Goal: Information Seeking & Learning: Learn about a topic

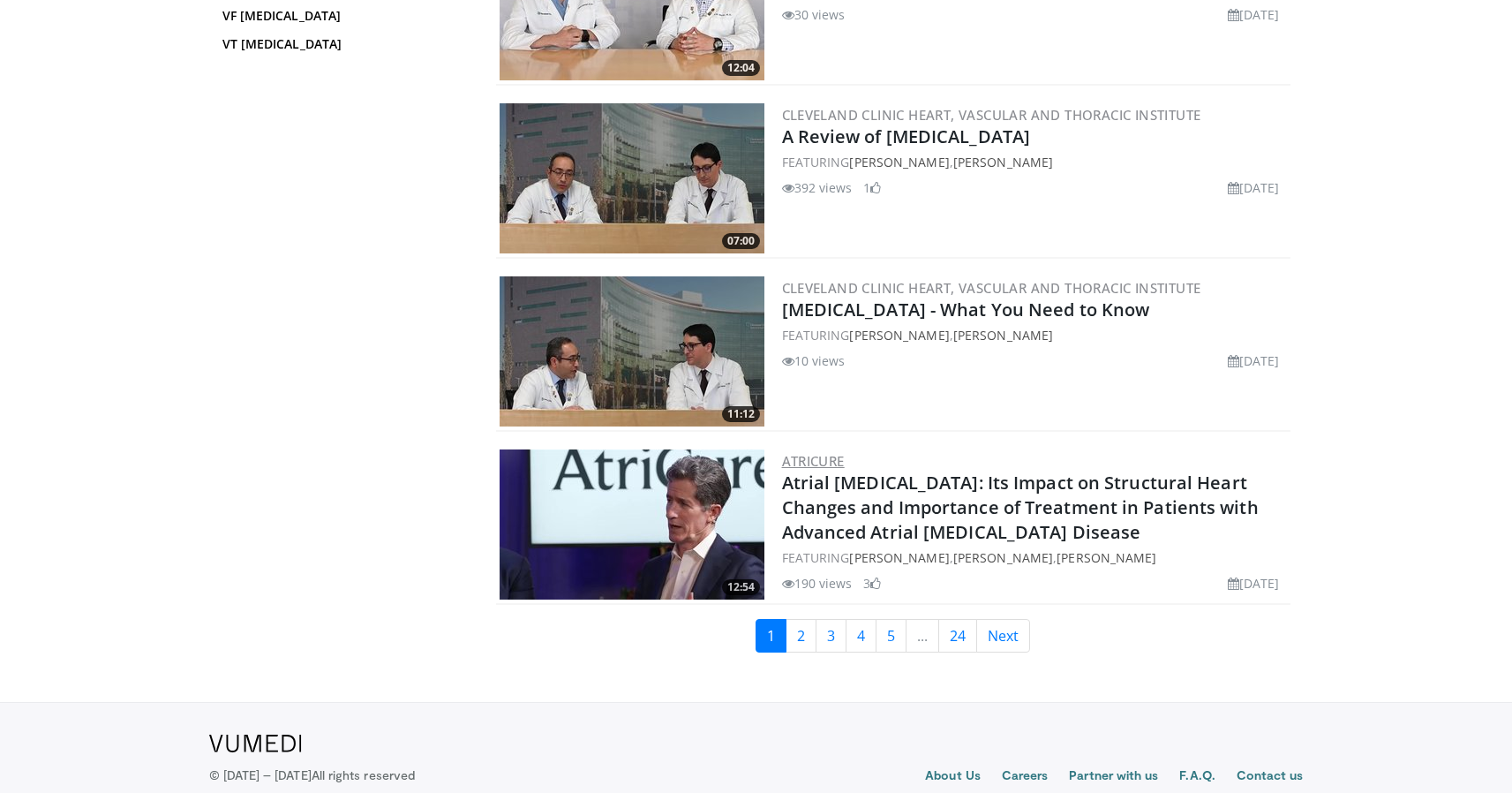
scroll to position [3935, 0]
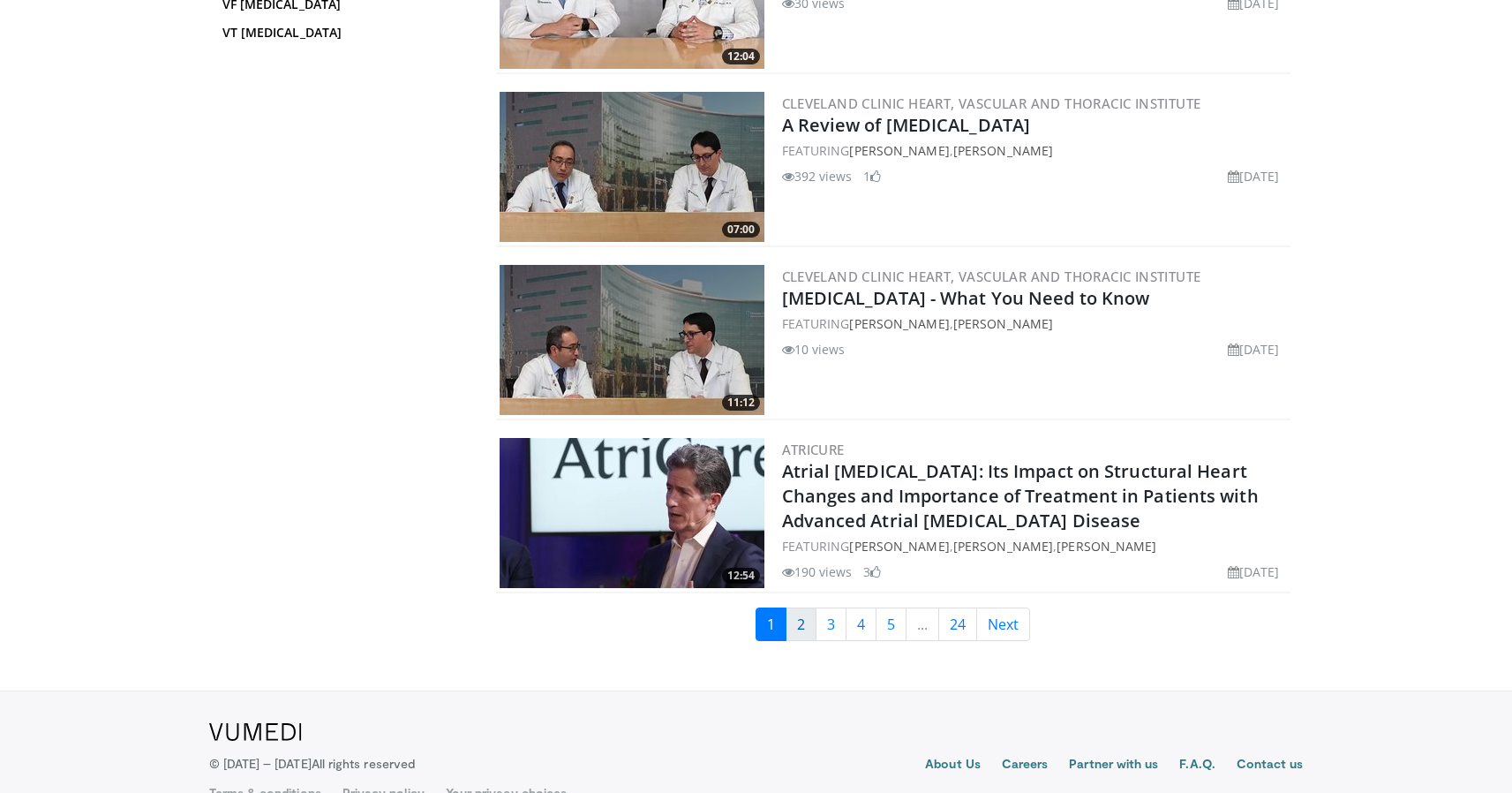
click at [799, 623] on link "2" at bounding box center [801, 624] width 31 height 33
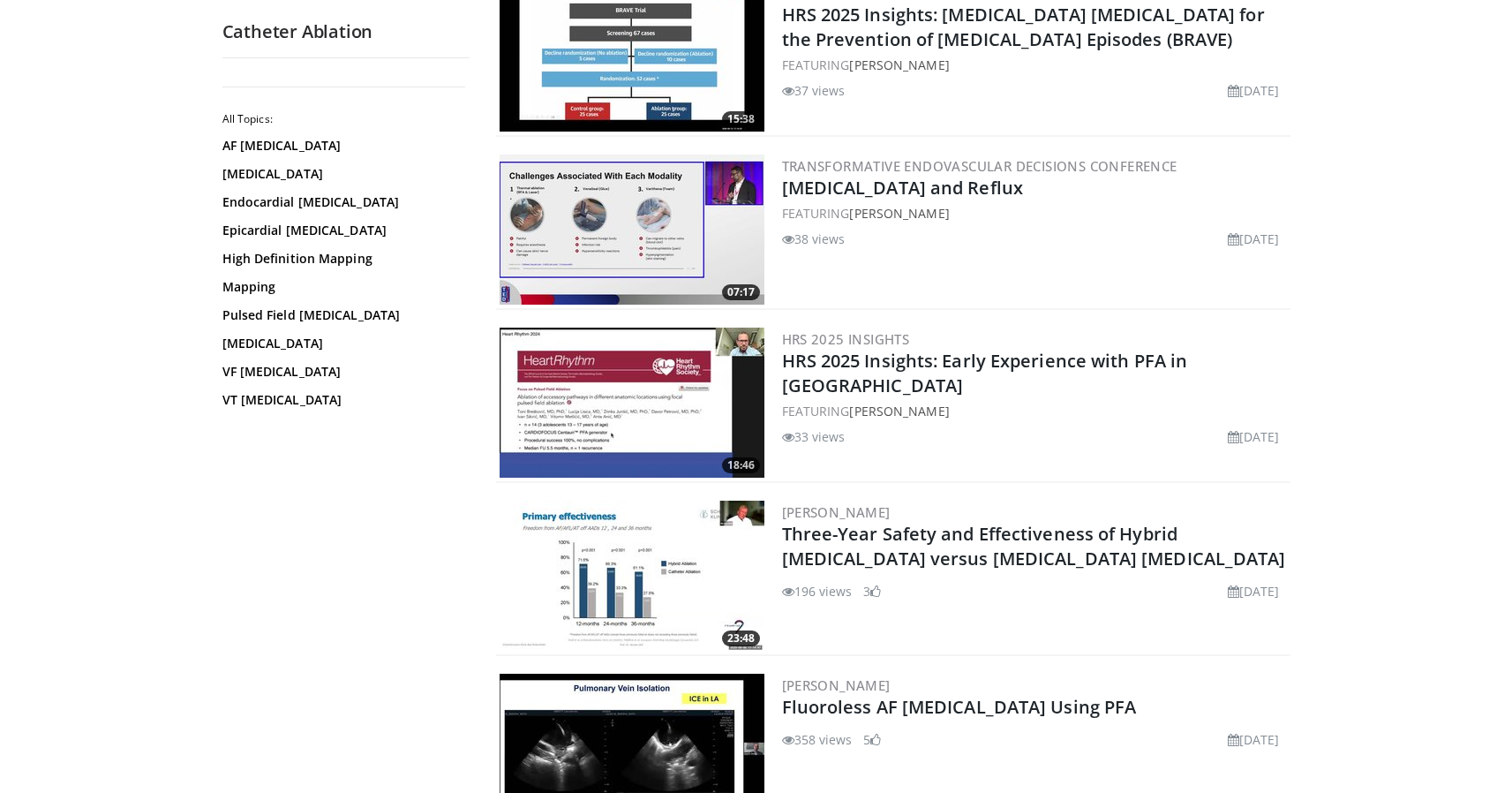
scroll to position [3850, 0]
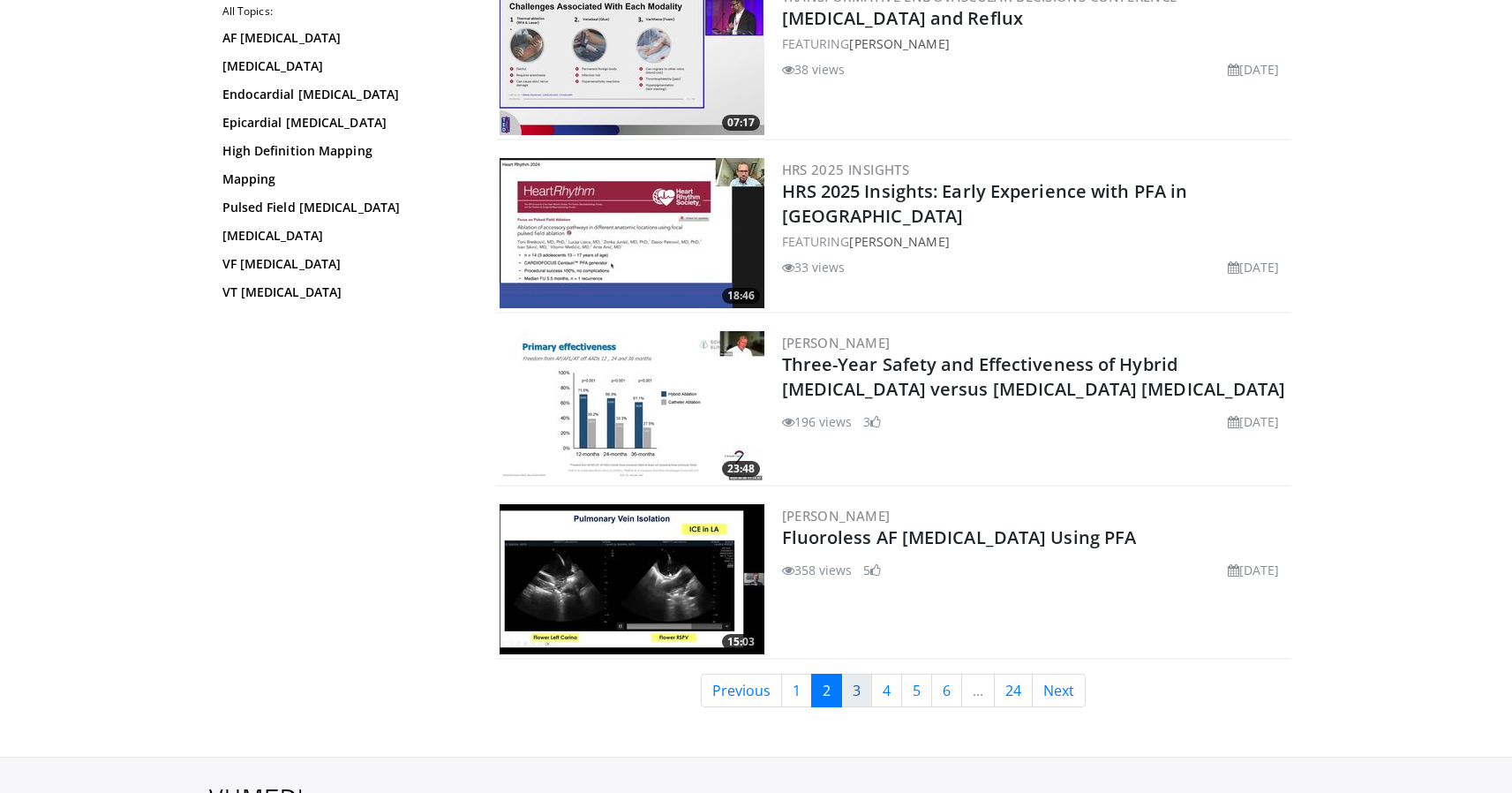
click at [857, 690] on link "3" at bounding box center [857, 691] width 31 height 33
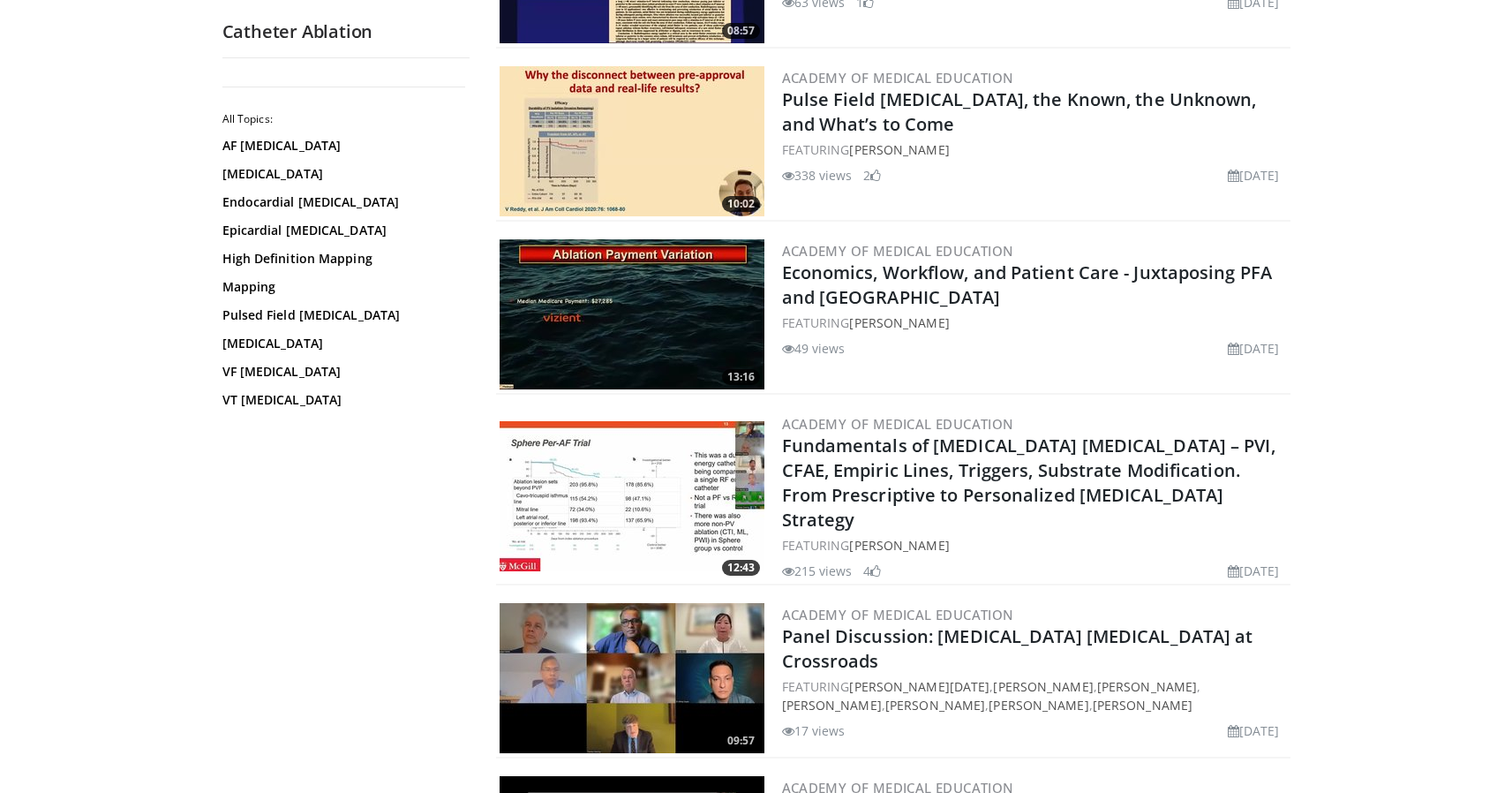
scroll to position [3767, 0]
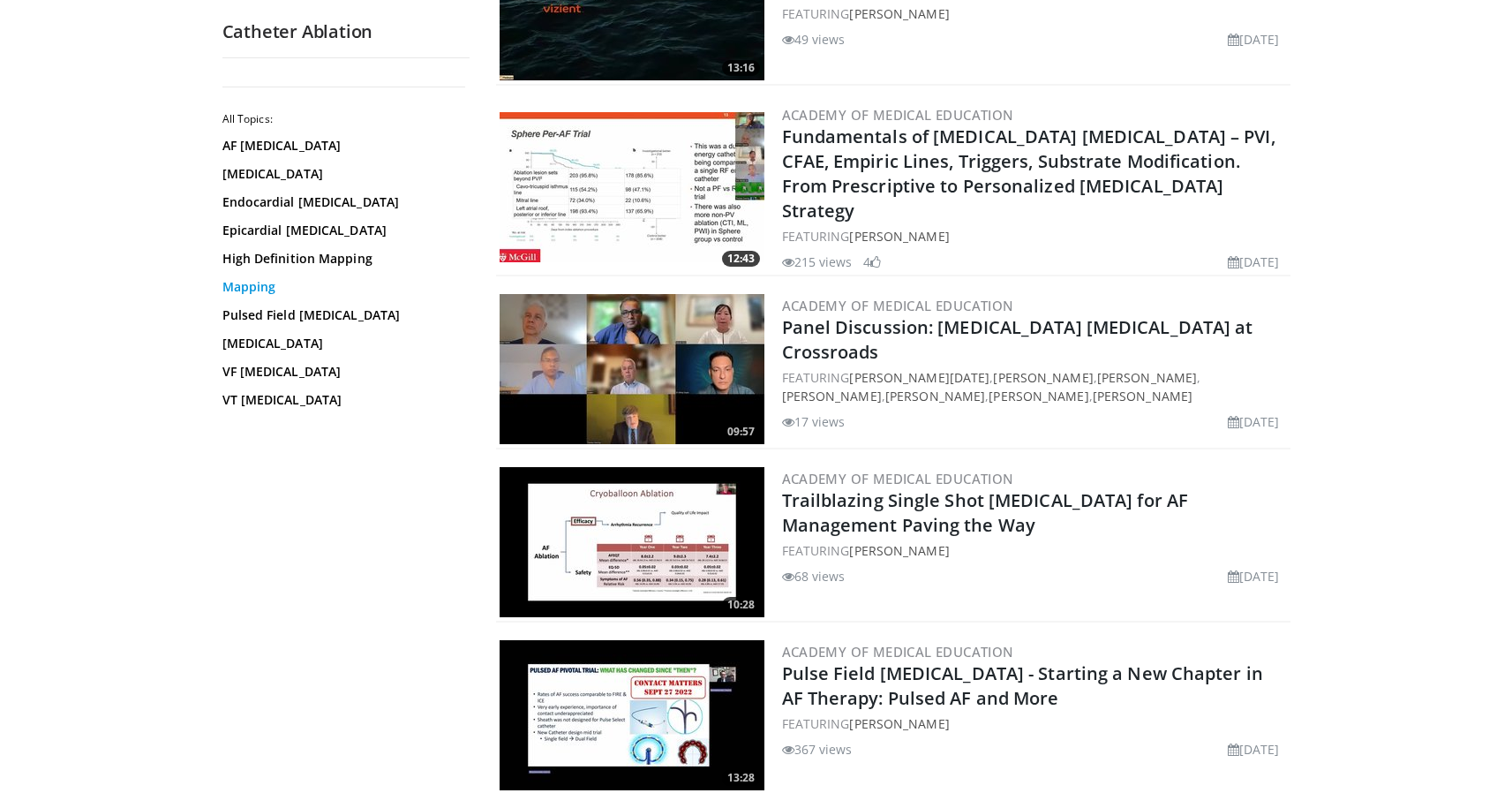
click at [254, 283] on link "Mapping" at bounding box center [341, 287] width 239 height 18
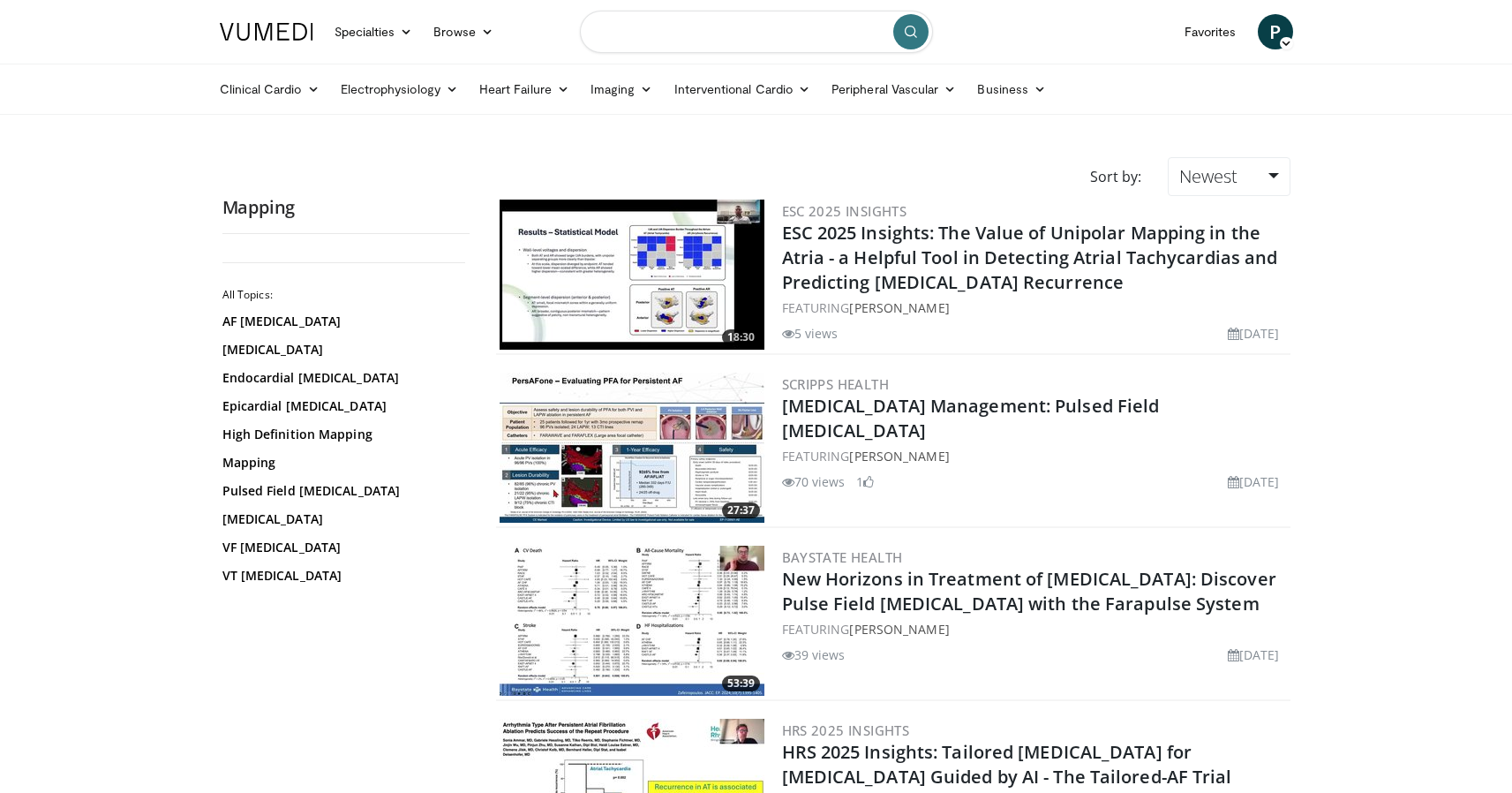
click at [625, 33] on input "Search topics, interventions" at bounding box center [756, 32] width 353 height 43
type input "**********"
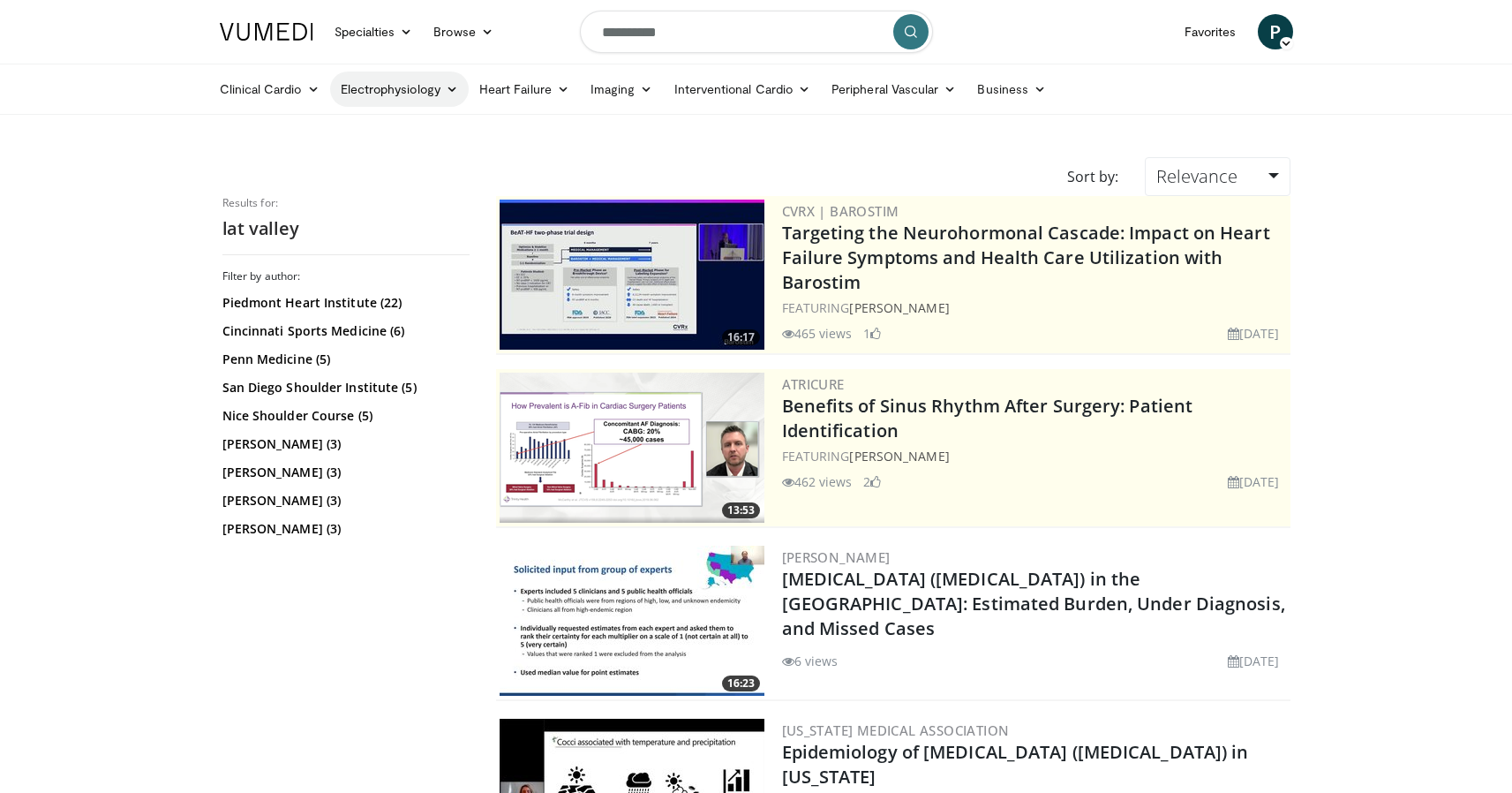
click at [420, 92] on link "Electrophysiology" at bounding box center [399, 89] width 138 height 35
click at [445, 159] on link "Catheter Ablation" at bounding box center [436, 159] width 210 height 28
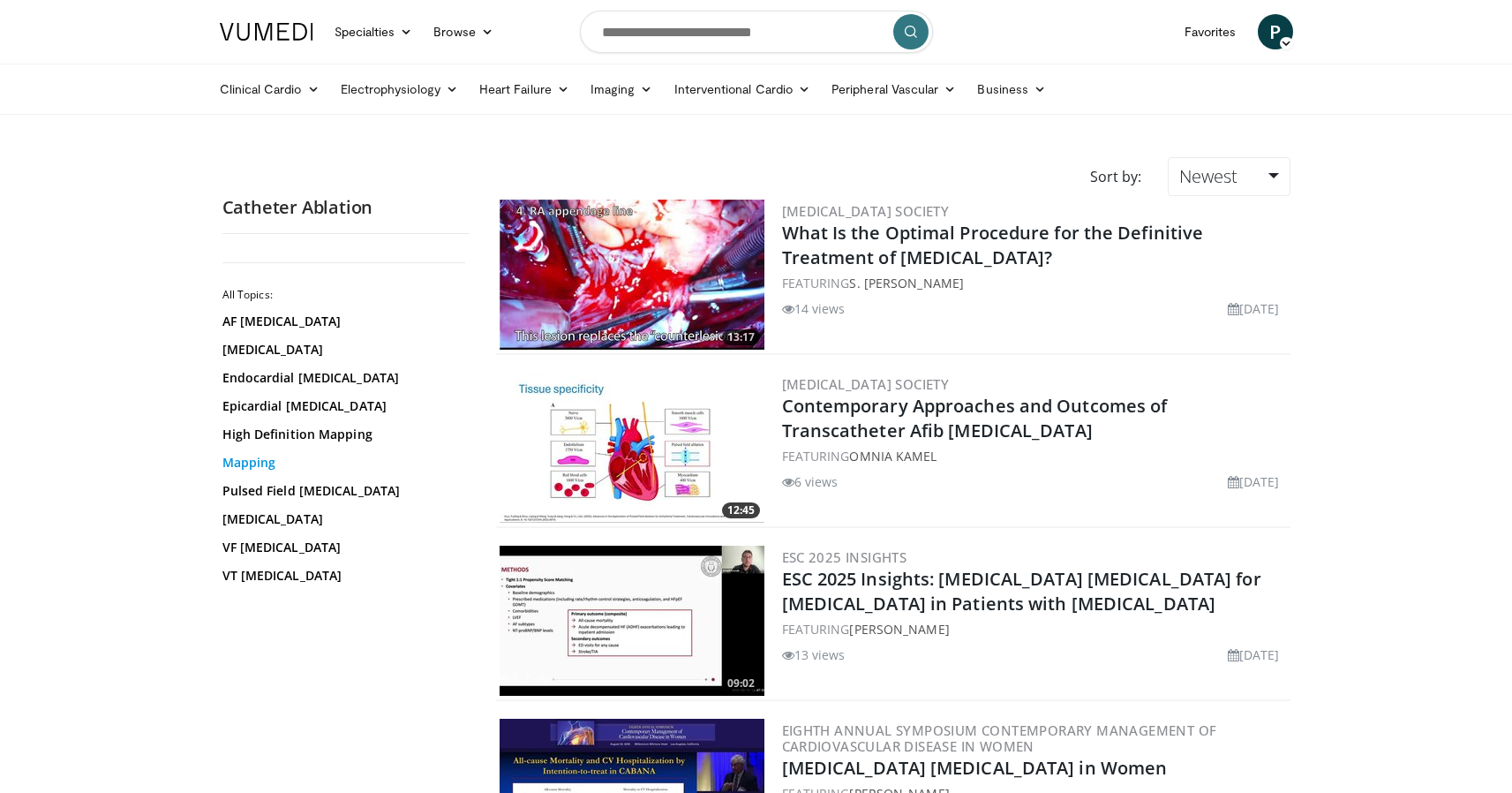
click at [270, 468] on link "Mapping" at bounding box center [341, 463] width 239 height 18
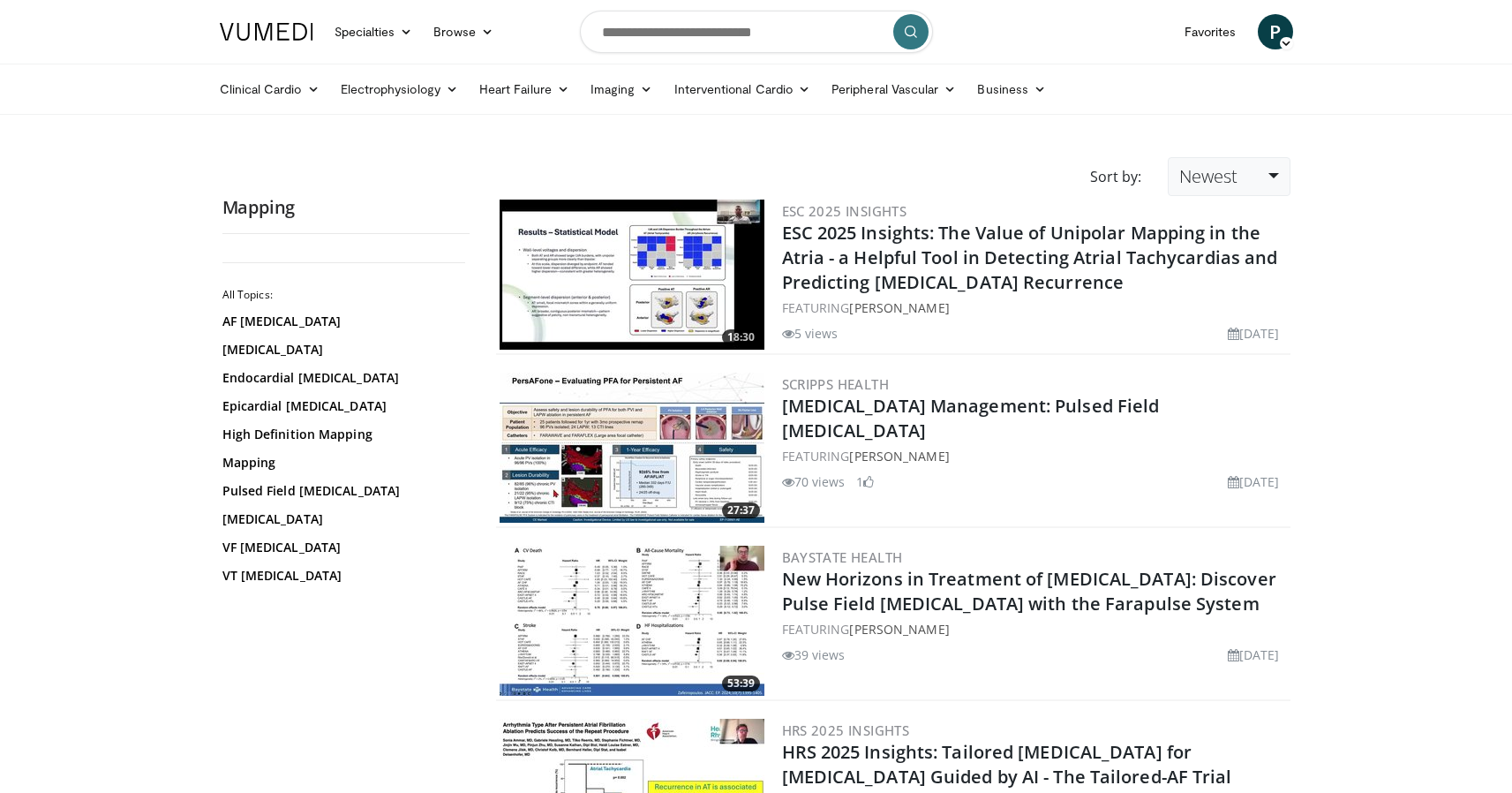
click at [1274, 170] on link "Newest" at bounding box center [1229, 176] width 122 height 39
click at [1273, 249] on link "Thumbs Up" at bounding box center [1237, 247] width 139 height 28
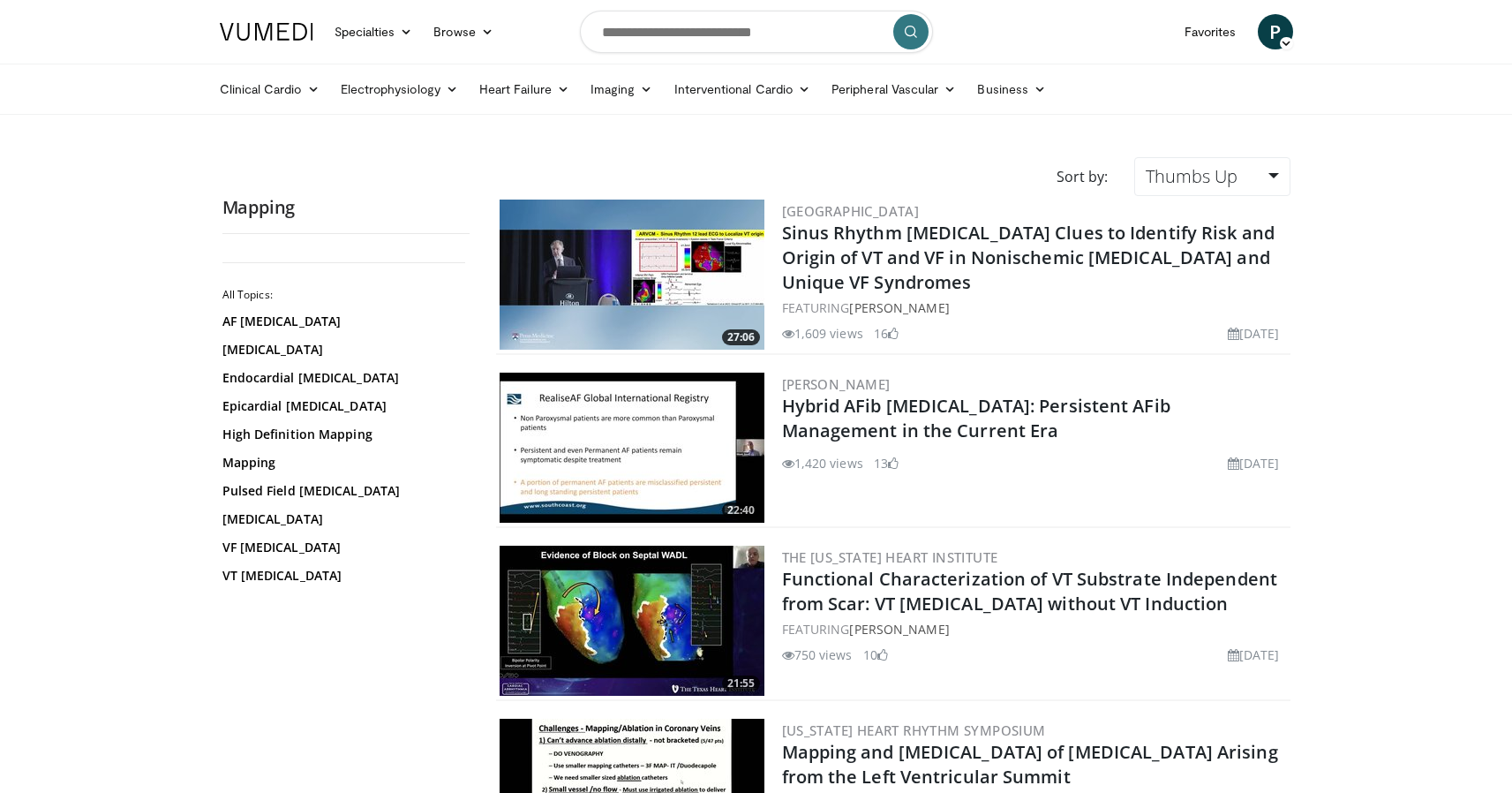
click at [653, 262] on img at bounding box center [632, 275] width 265 height 150
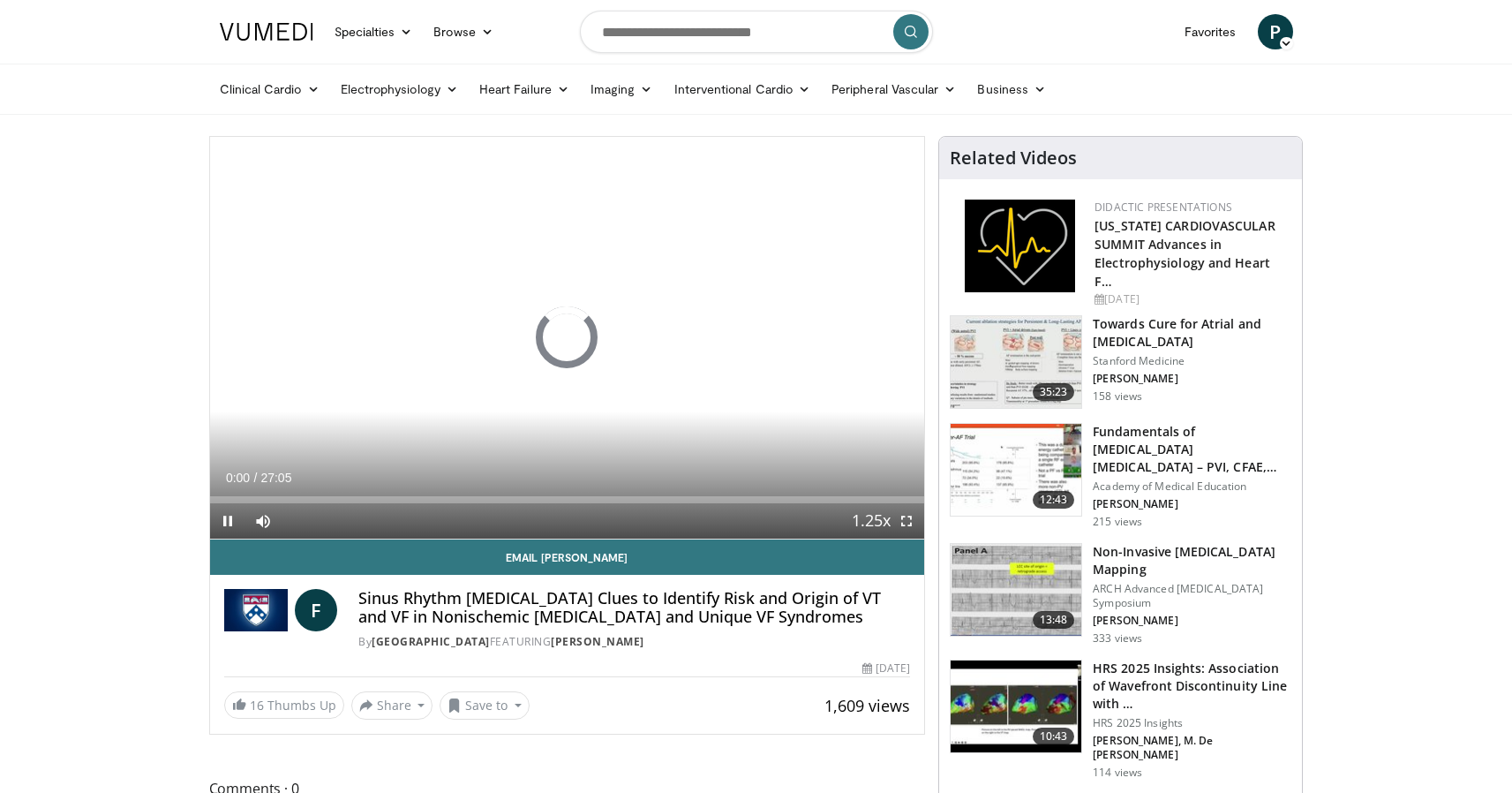
click at [910, 517] on span "Video Player" at bounding box center [906, 521] width 35 height 35
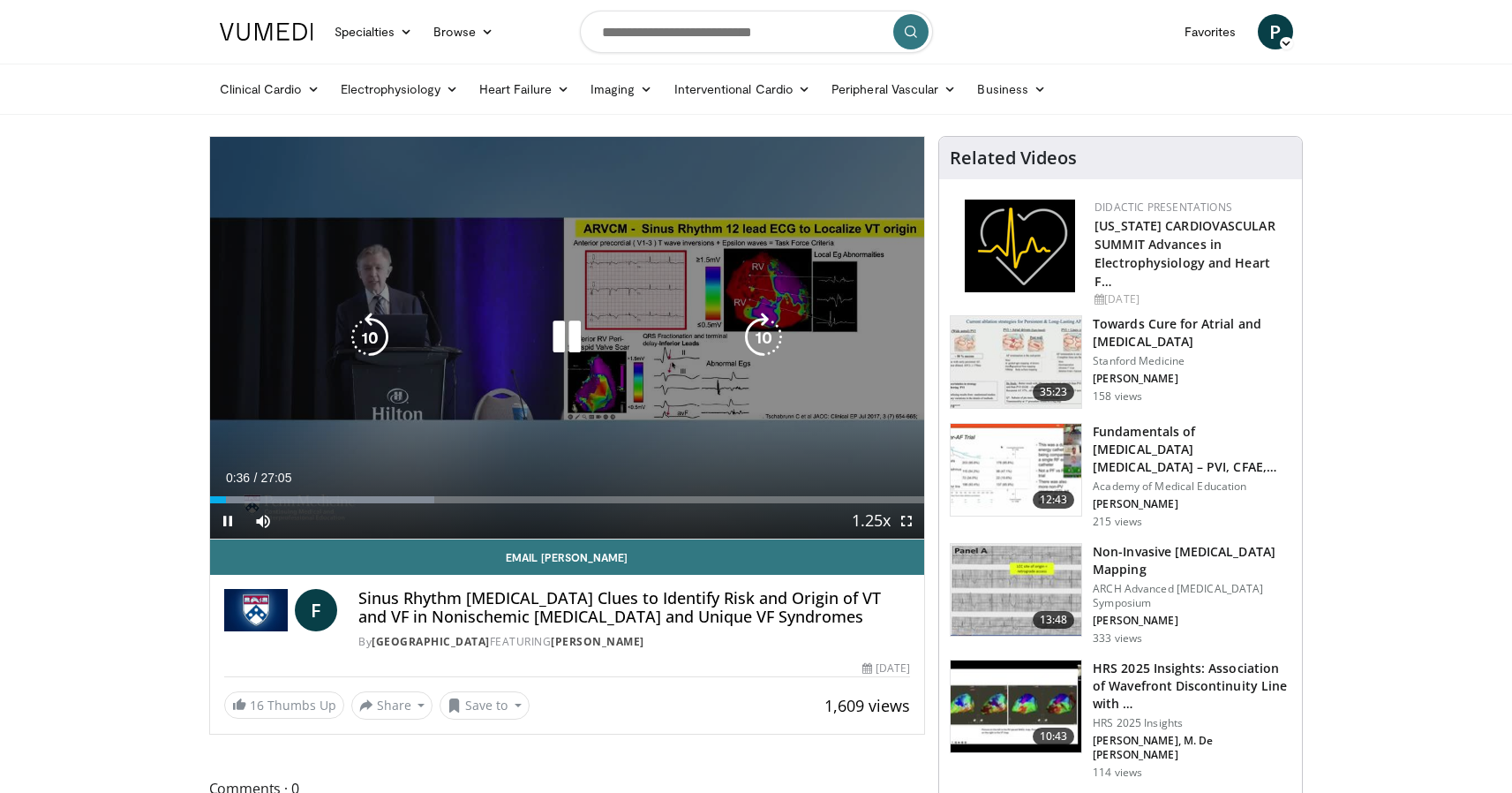
click at [328, 300] on div "10 seconds Tap to unmute" at bounding box center [568, 338] width 715 height 402
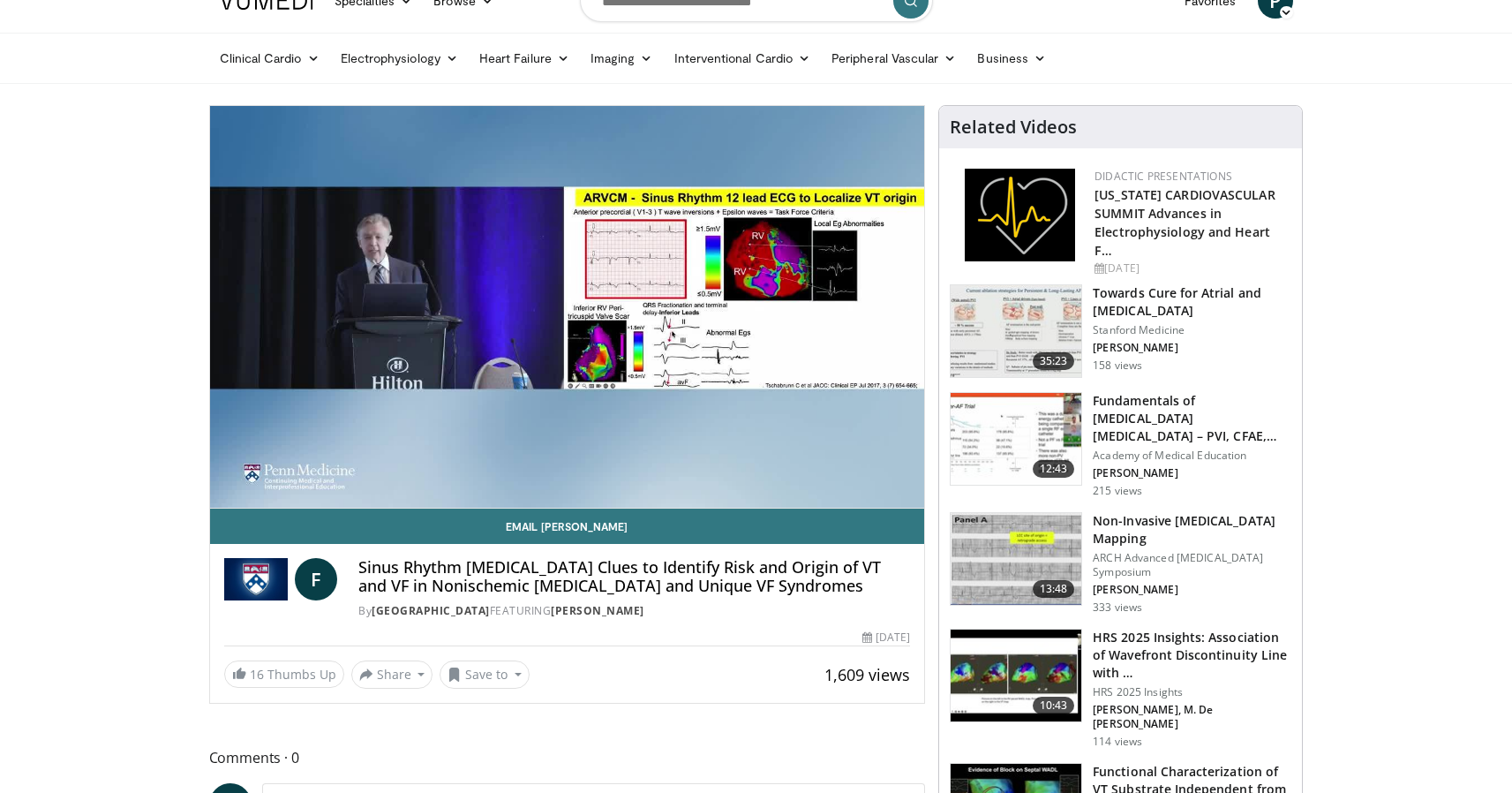
scroll to position [43, 0]
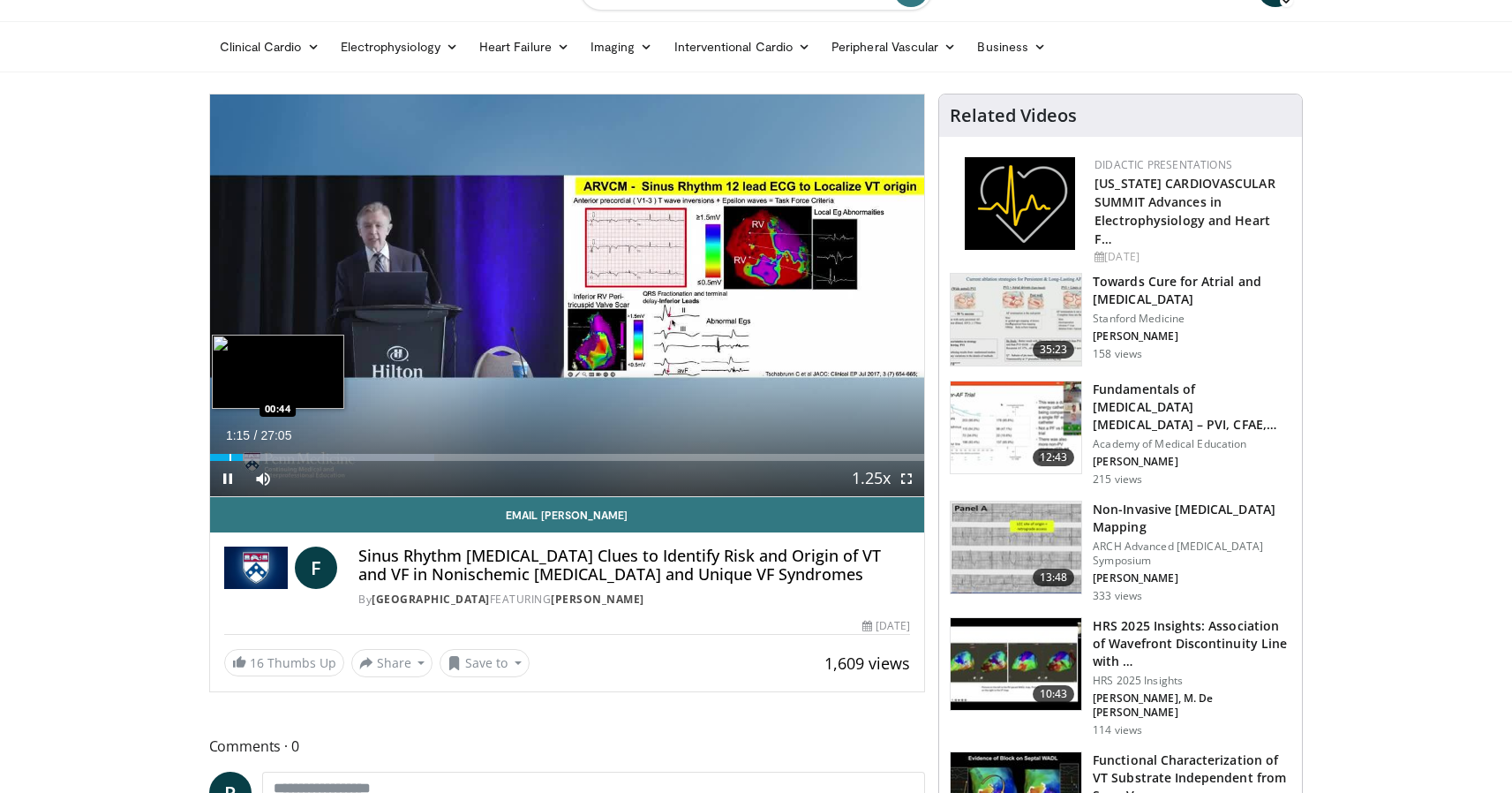
drag, startPoint x: 229, startPoint y: 456, endPoint x: 258, endPoint y: 458, distance: 29.1
click at [231, 454] on div "Progress Bar" at bounding box center [231, 457] width 2 height 7
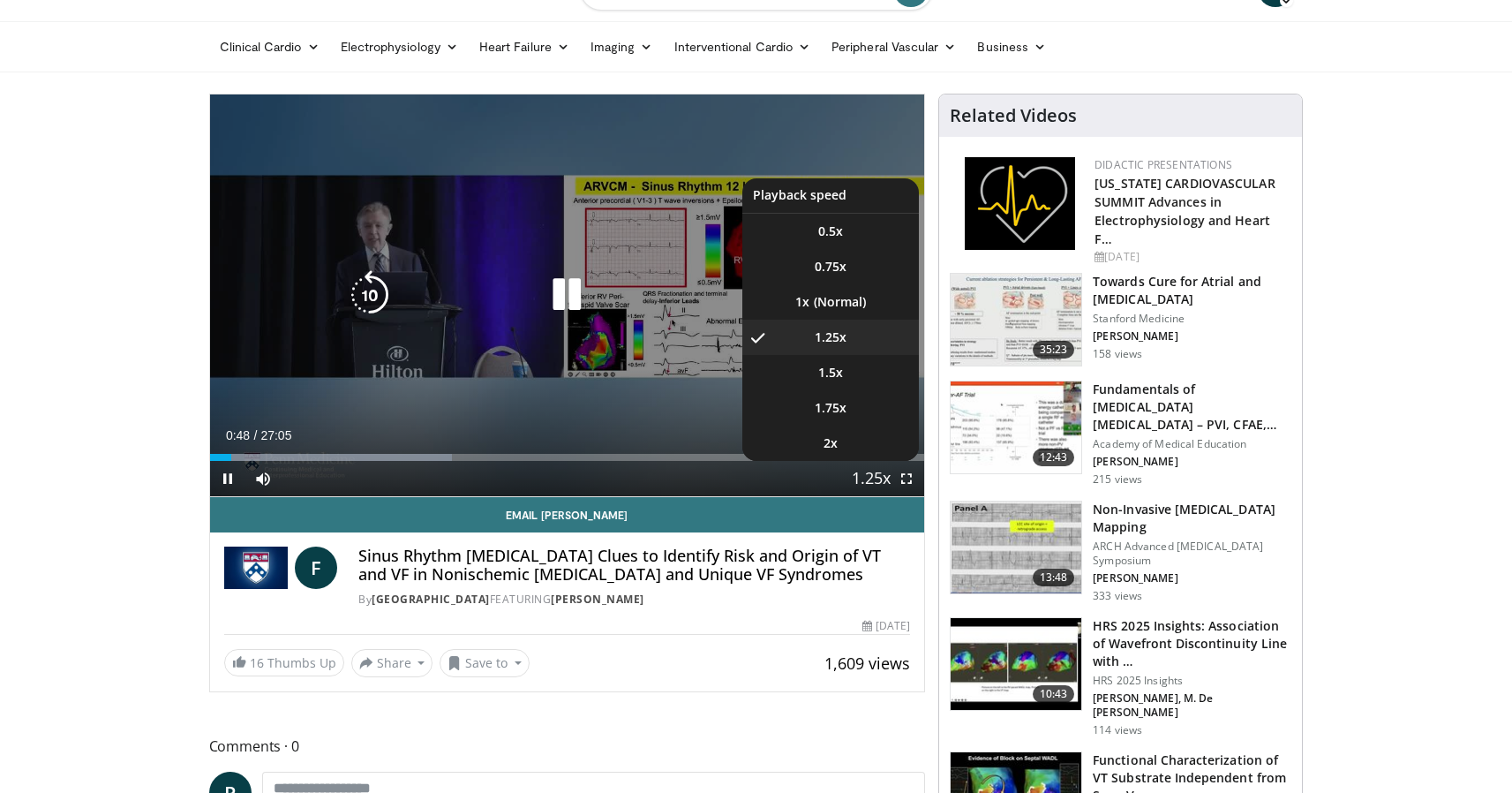
drag, startPoint x: 867, startPoint y: 482, endPoint x: 878, endPoint y: 466, distance: 19.4
click at [867, 481] on span "Video Player" at bounding box center [870, 479] width 24 height 35
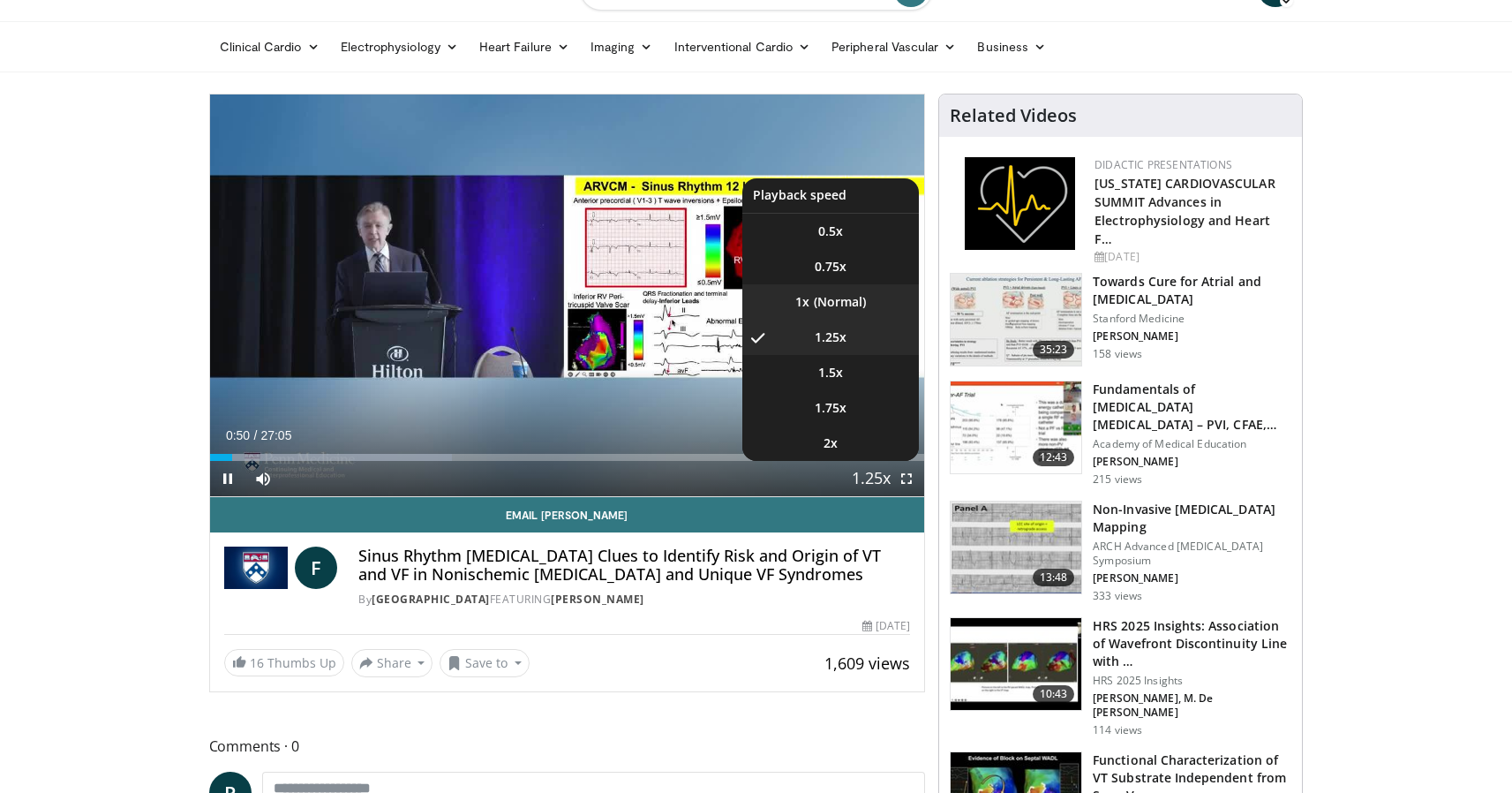
click at [839, 299] on li "1x" at bounding box center [830, 302] width 176 height 35
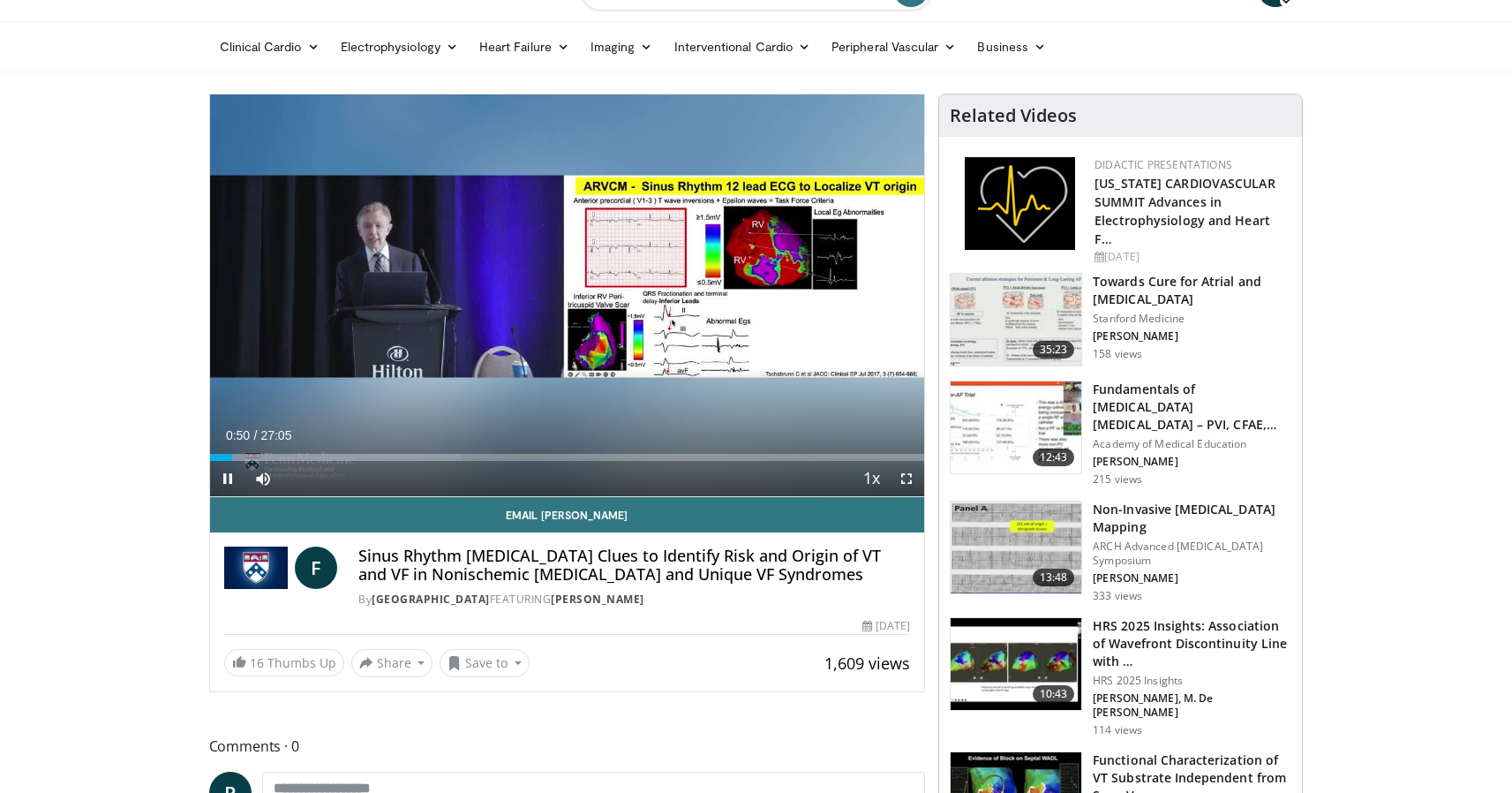
click at [913, 483] on span "Video Player" at bounding box center [906, 478] width 35 height 35
click at [905, 473] on span "Video Player" at bounding box center [906, 478] width 35 height 35
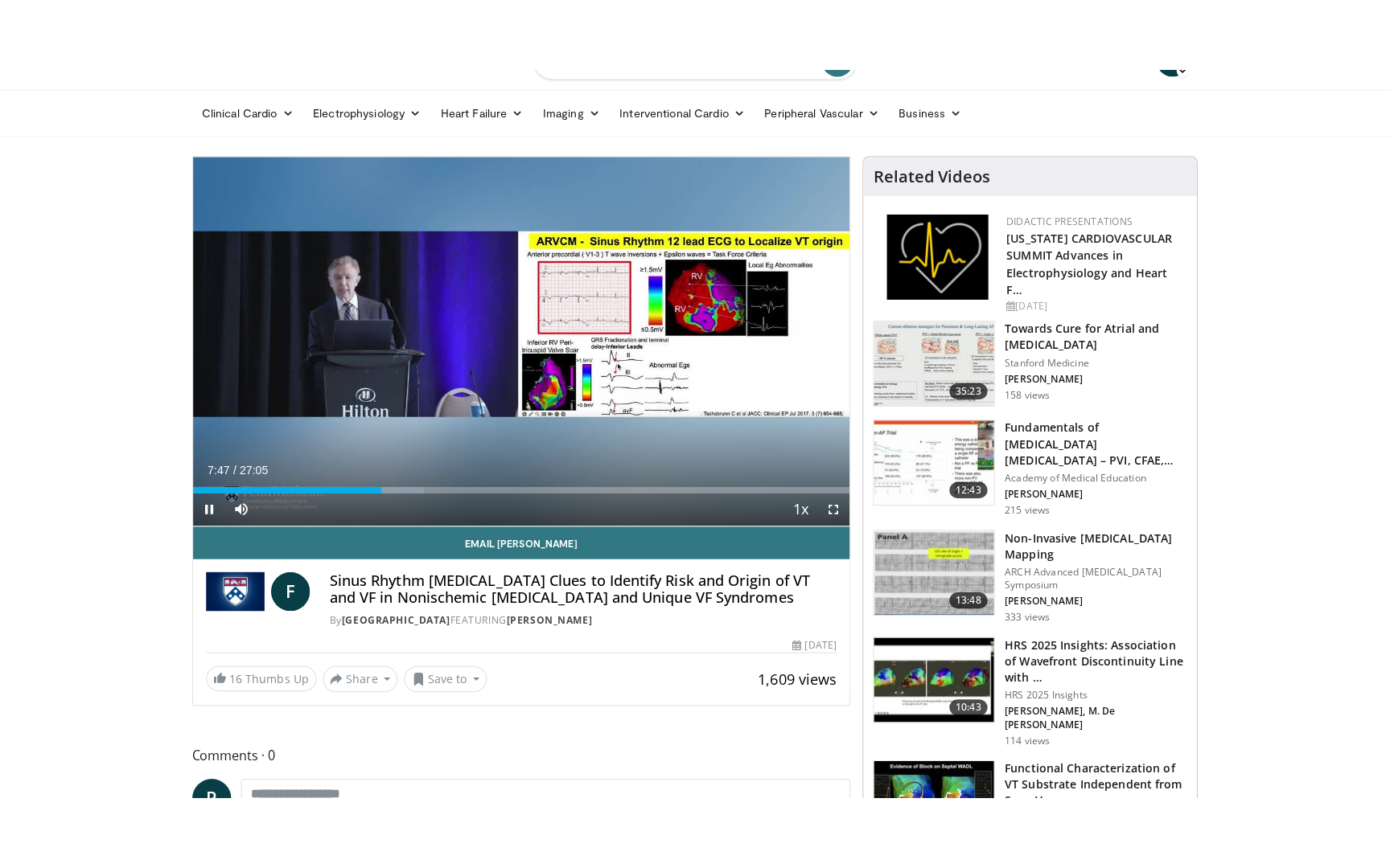
scroll to position [0, 0]
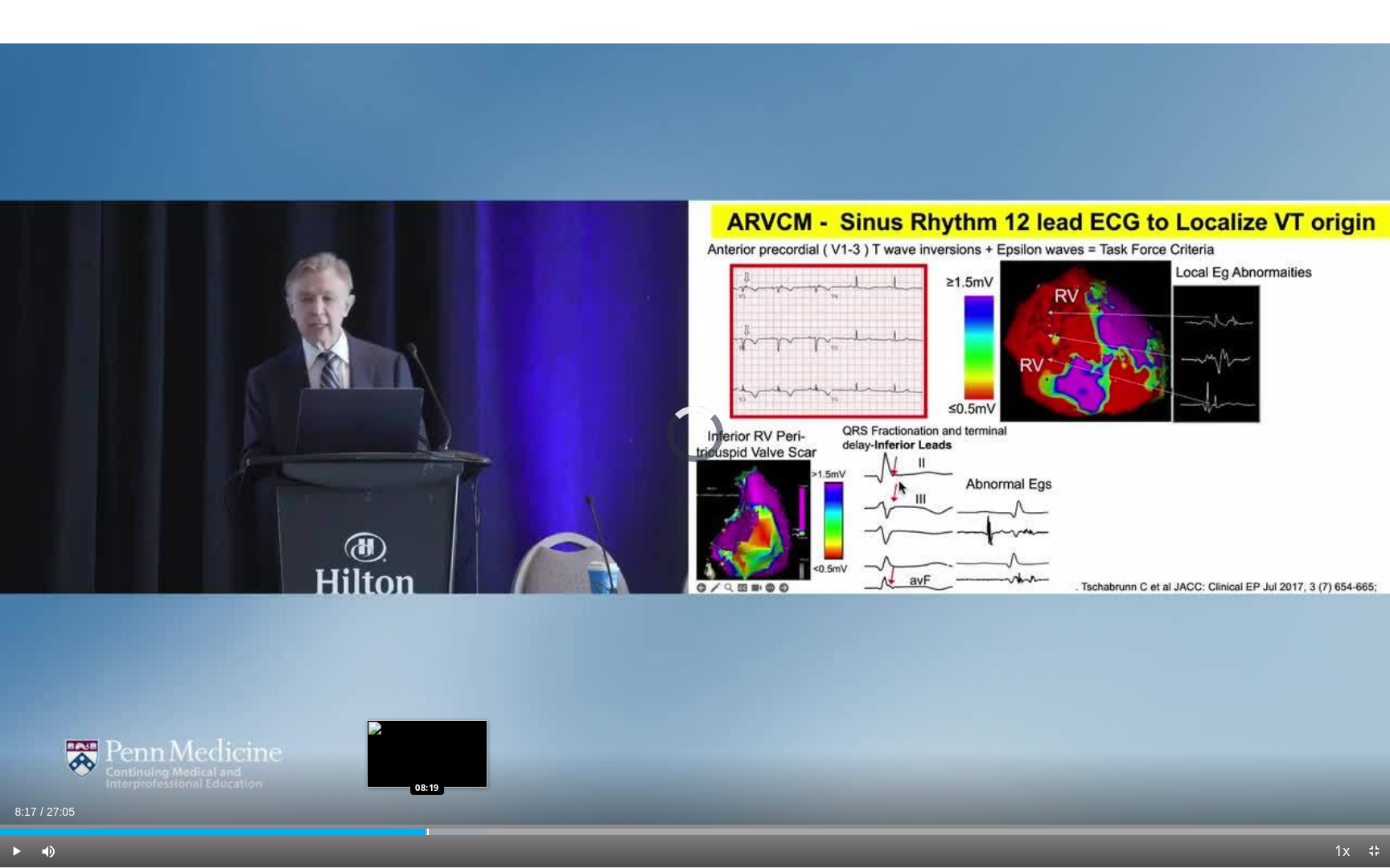
click at [426, 721] on div "Loaded : 35.10% 08:17 08:19" at bounding box center [695, 832] width 1390 height 6
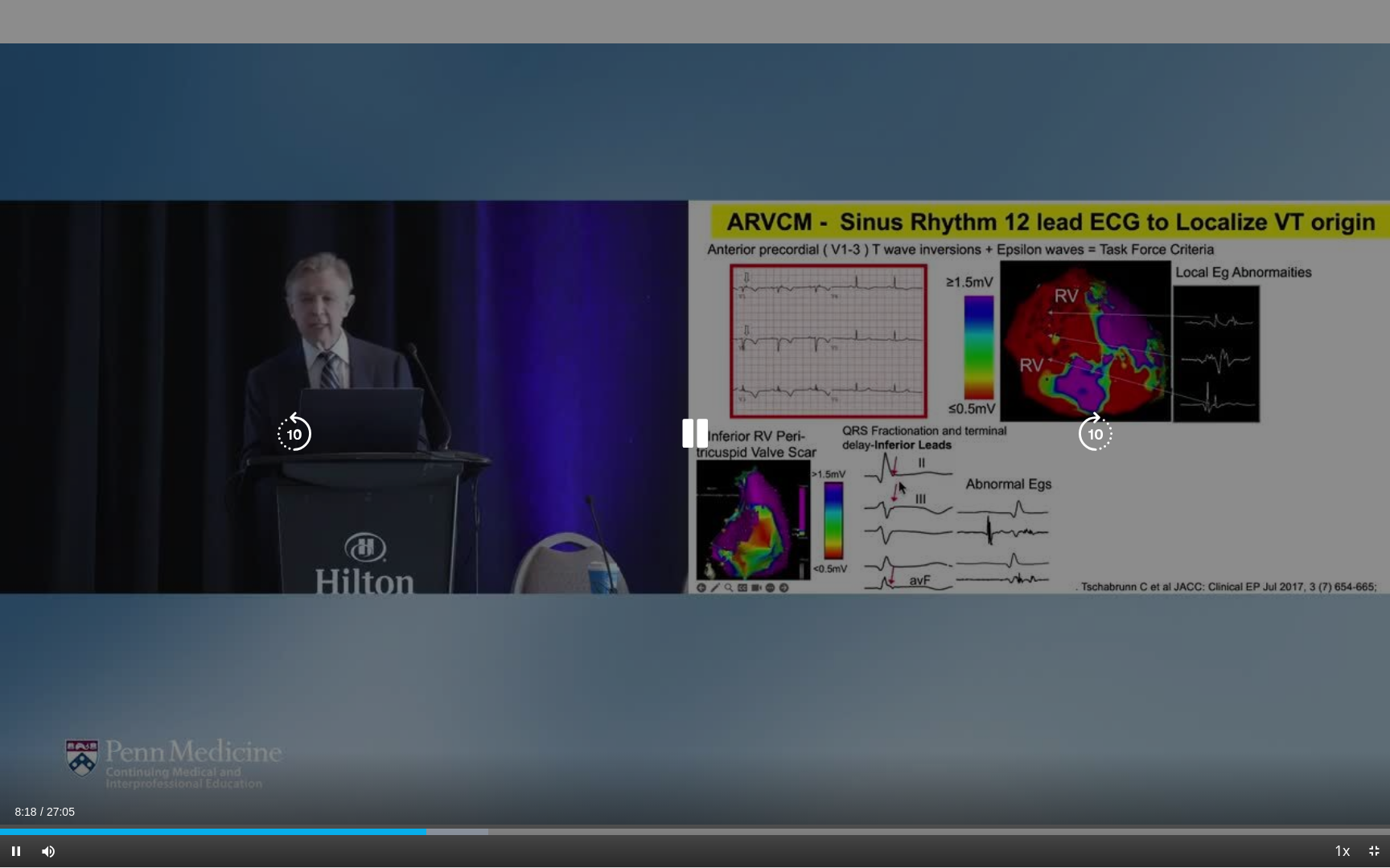
click at [1032, 672] on div "10 seconds Tap to unmute" at bounding box center [695, 434] width 1390 height 867
click at [1198, 692] on div "10 seconds Tap to unmute" at bounding box center [695, 434] width 1390 height 867
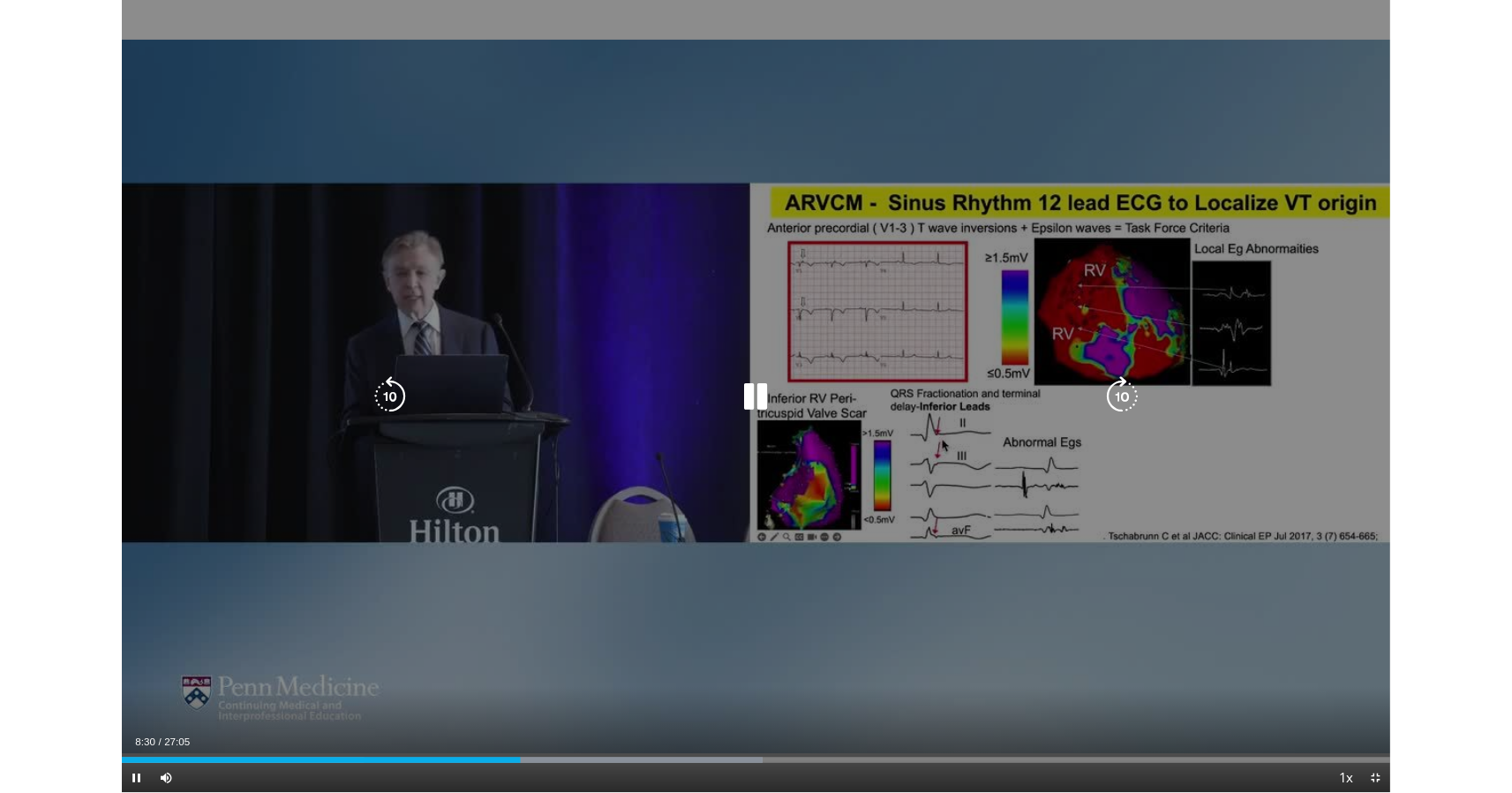
scroll to position [43, 0]
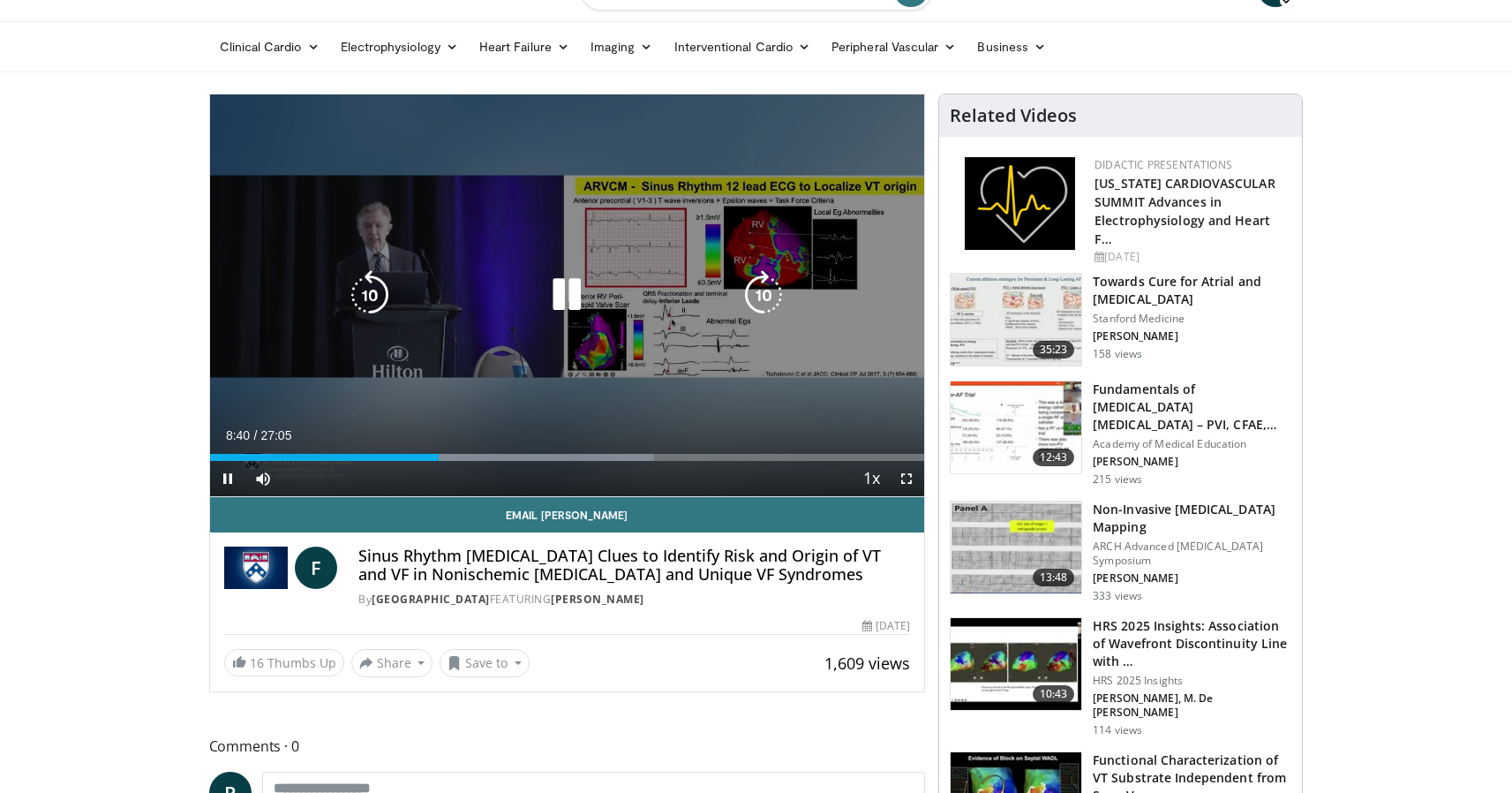
click at [908, 481] on span "Video Player" at bounding box center [906, 478] width 35 height 35
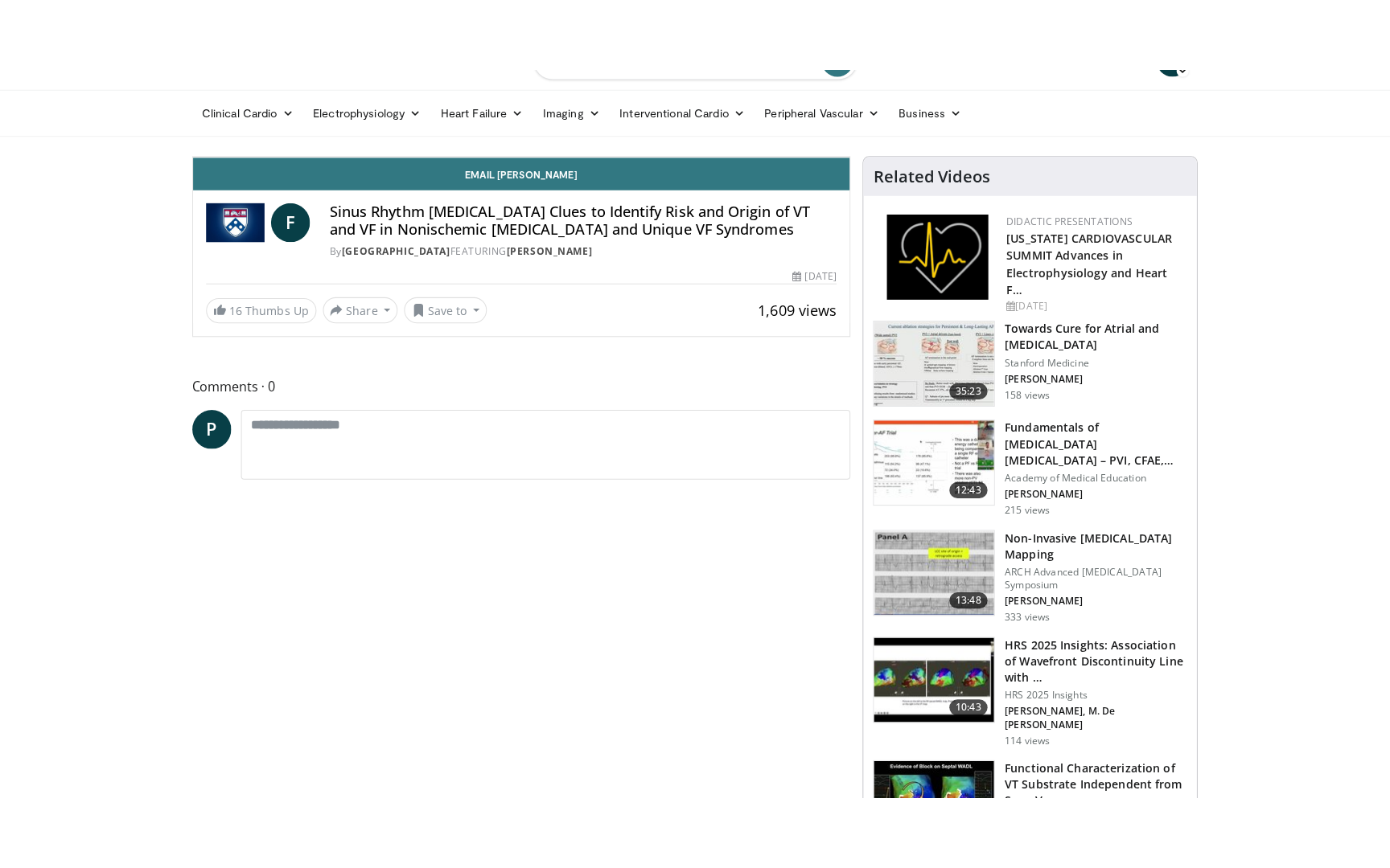
scroll to position [0, 0]
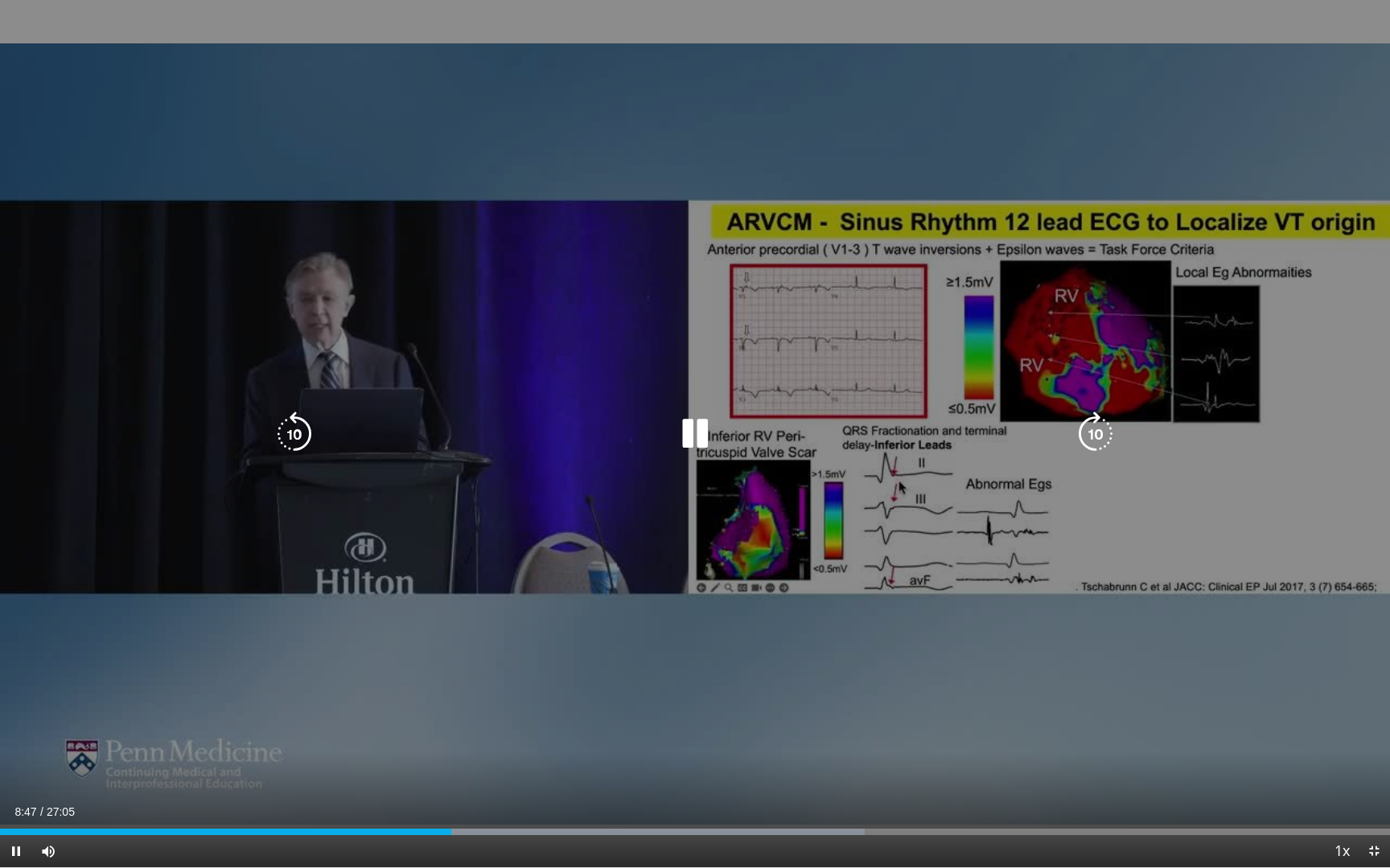
click at [1149, 297] on div "10 seconds Tap to unmute" at bounding box center [695, 434] width 1390 height 867
click at [1149, 296] on div "10 seconds Tap to unmute" at bounding box center [695, 434] width 1390 height 867
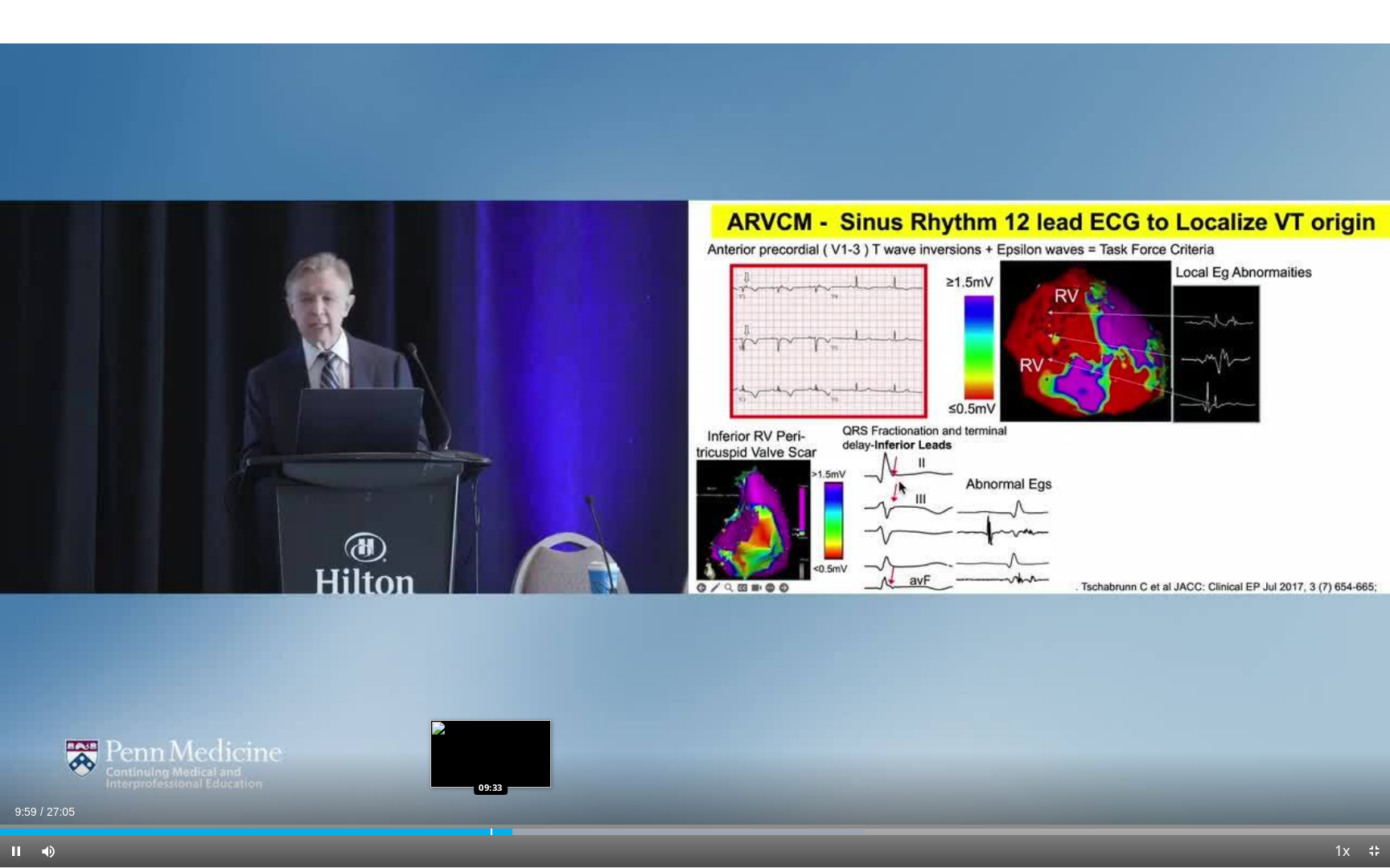
click at [489, 721] on div "09:59" at bounding box center [256, 832] width 513 height 6
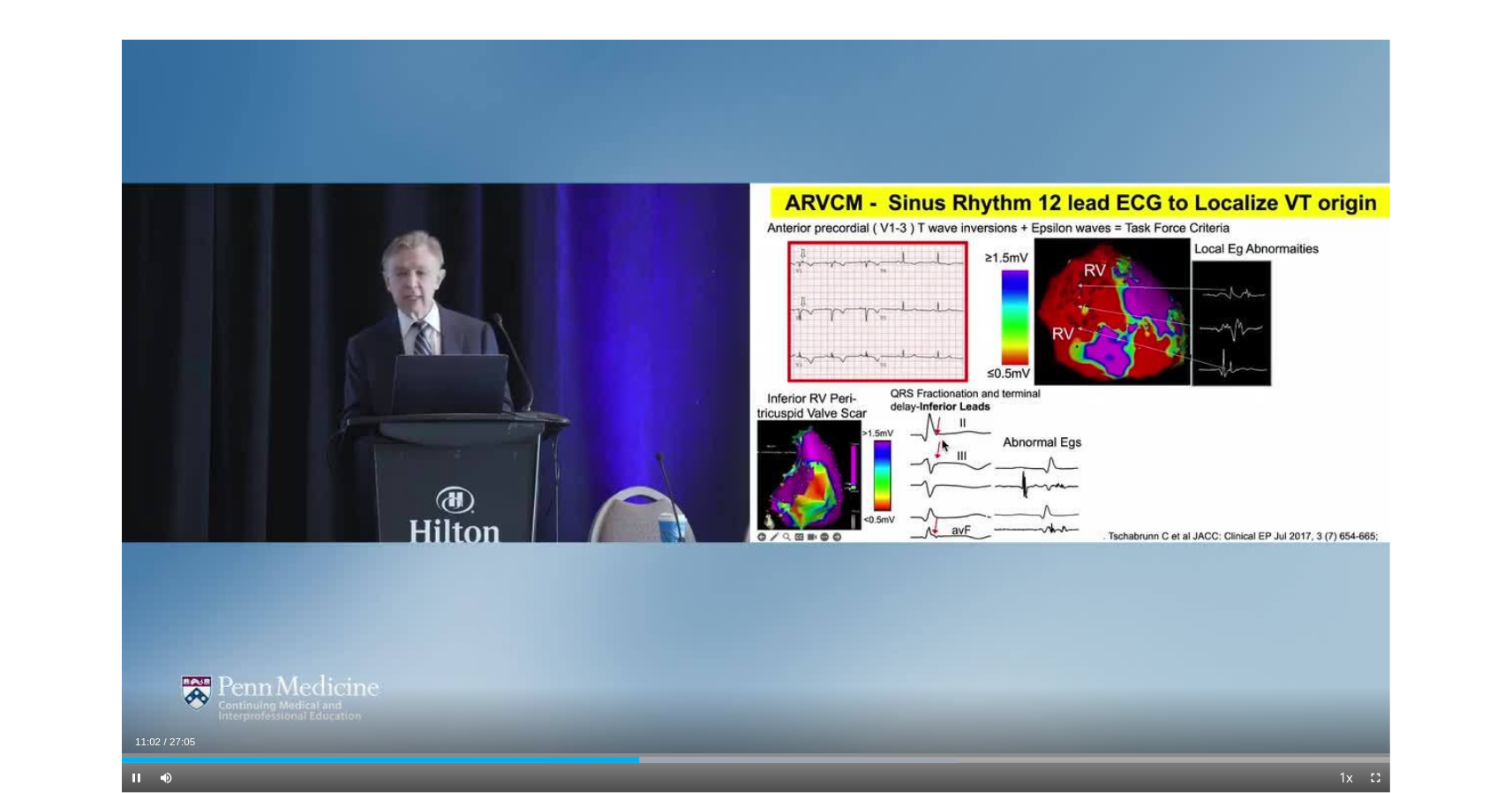
scroll to position [43, 0]
